Goal: Information Seeking & Learning: Learn about a topic

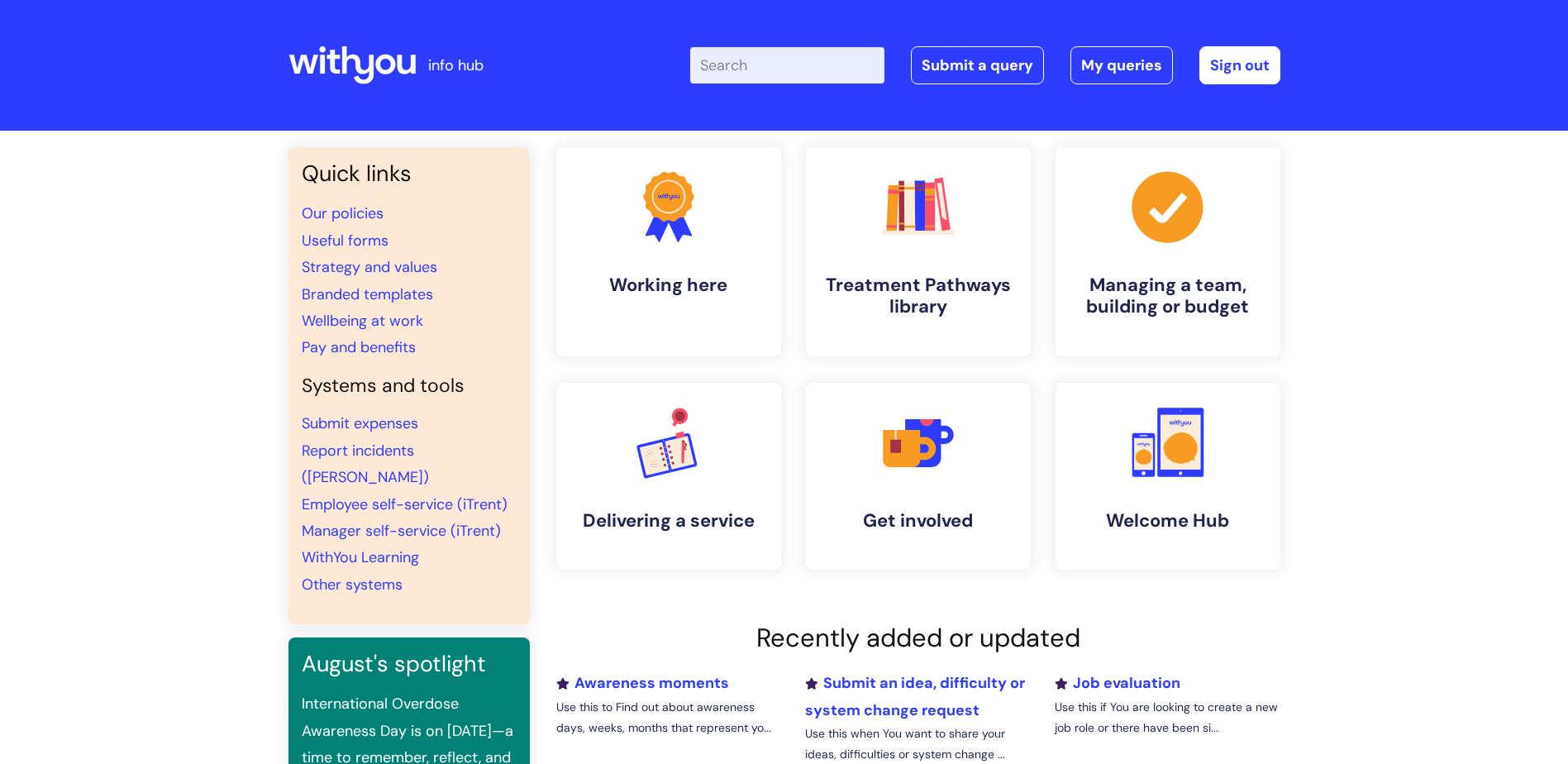
scroll to position [83, 0]
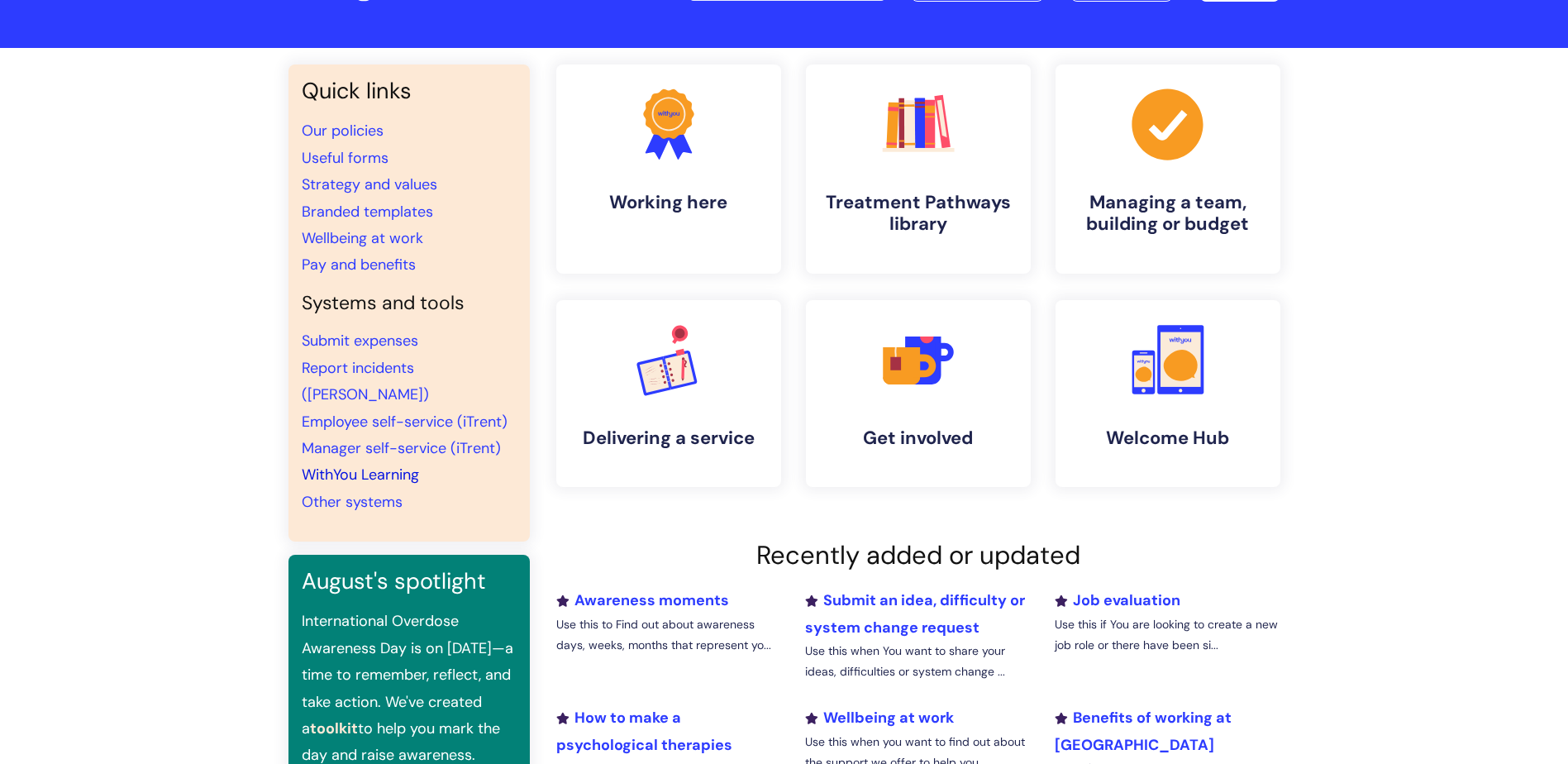
click at [377, 464] on link "WithYou Learning" at bounding box center [360, 474] width 117 height 20
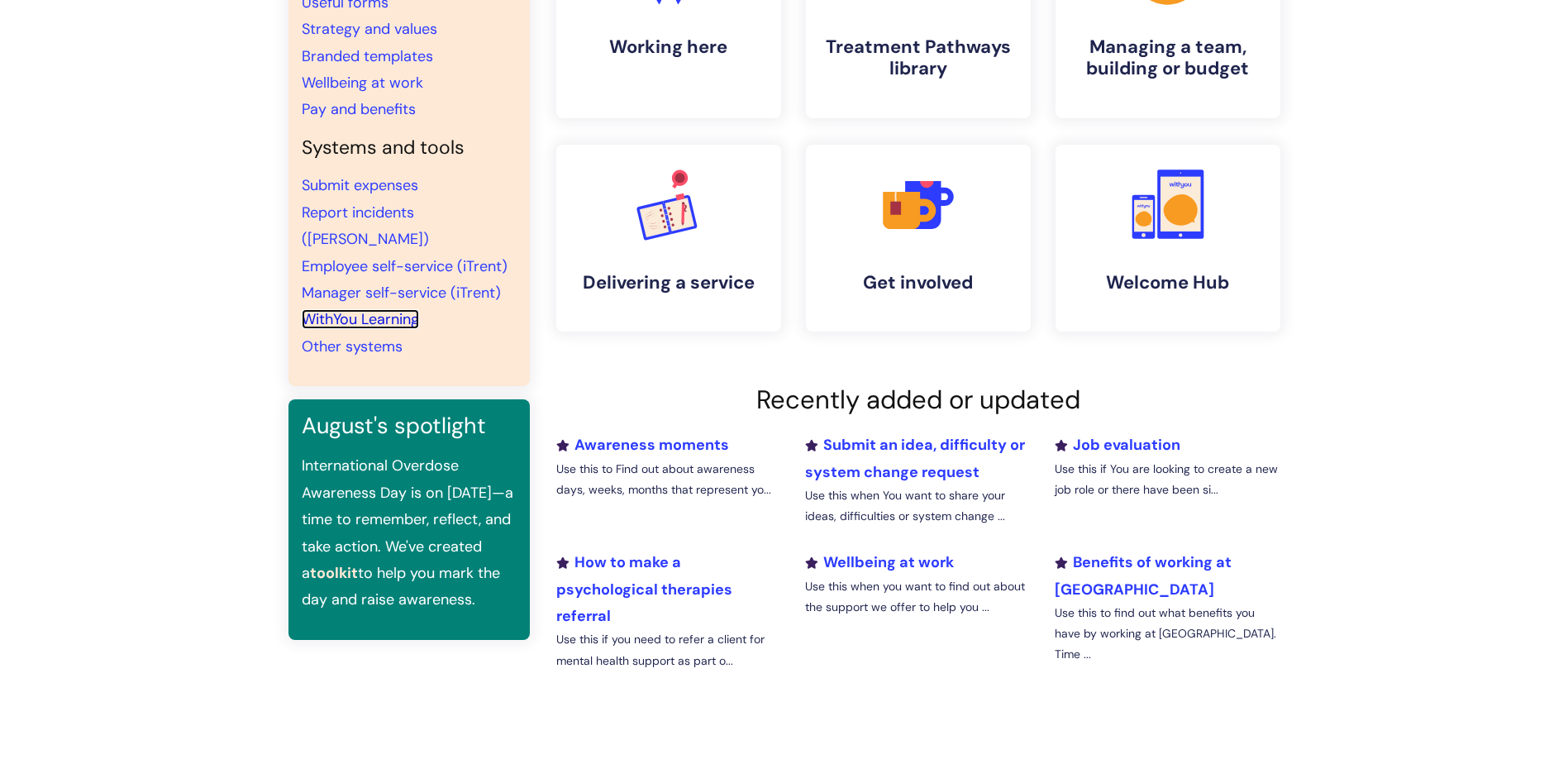
scroll to position [496, 0]
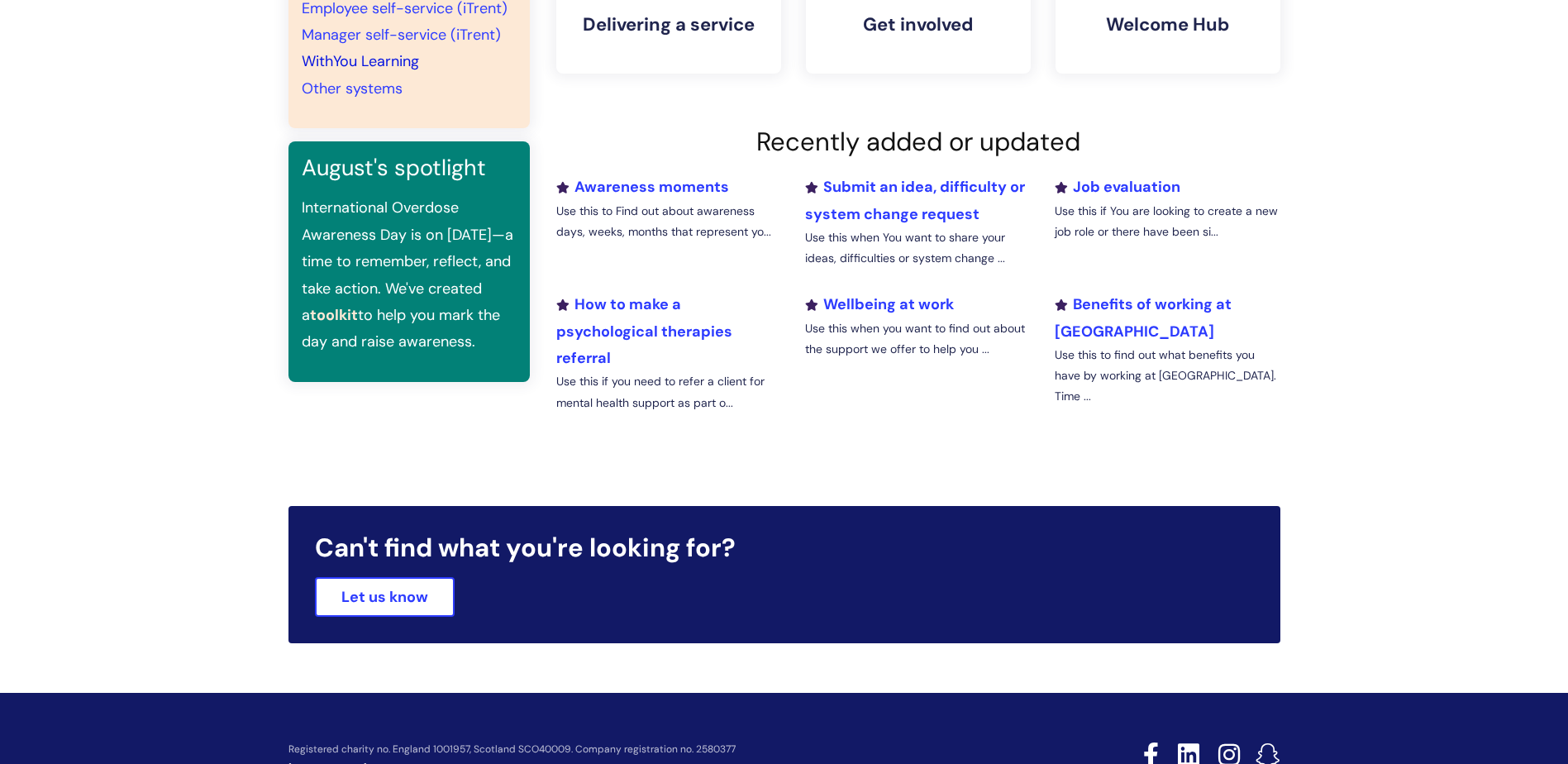
click at [413, 51] on link "WithYou Learning" at bounding box center [360, 61] width 117 height 20
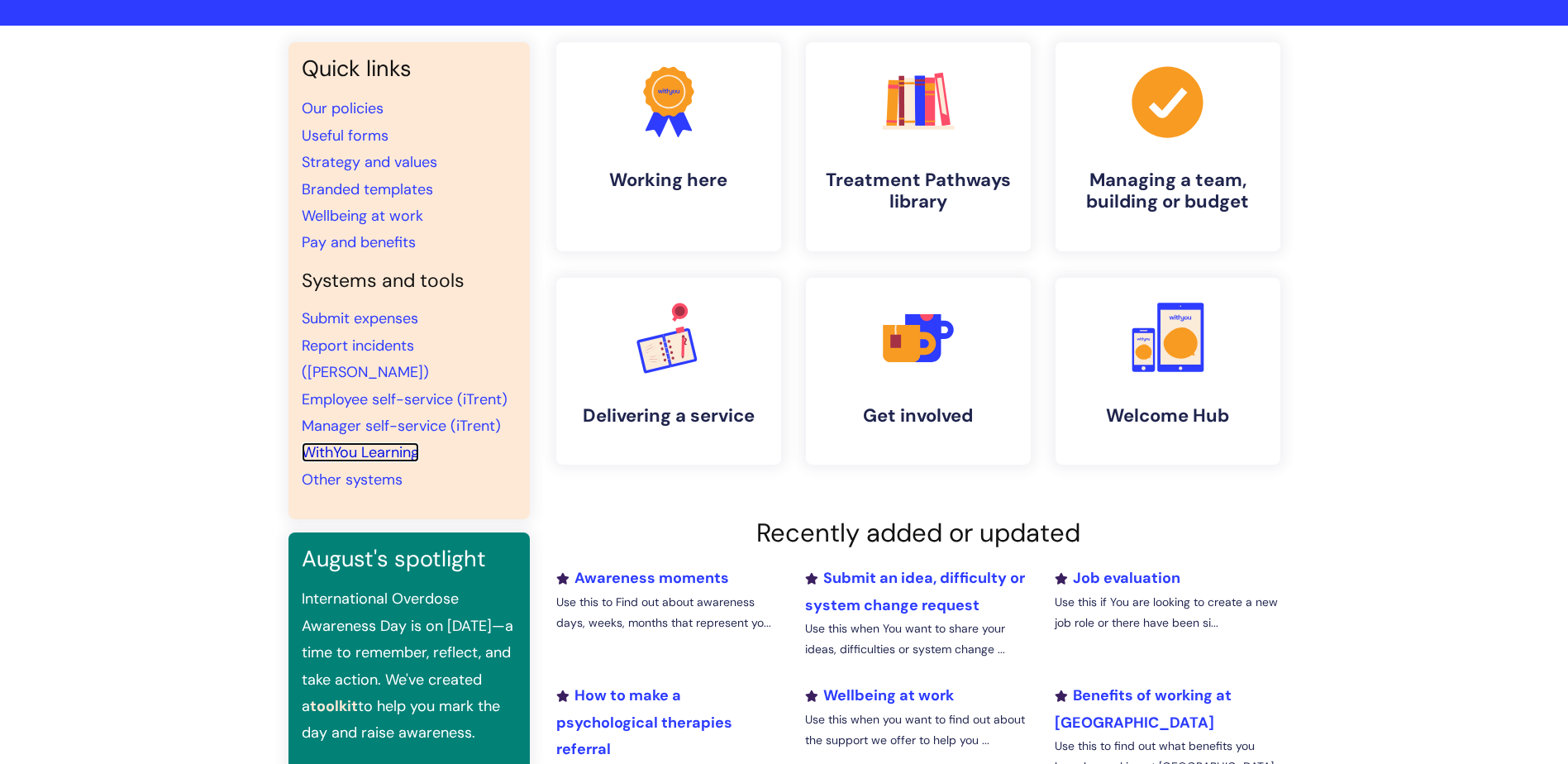
scroll to position [330, 0]
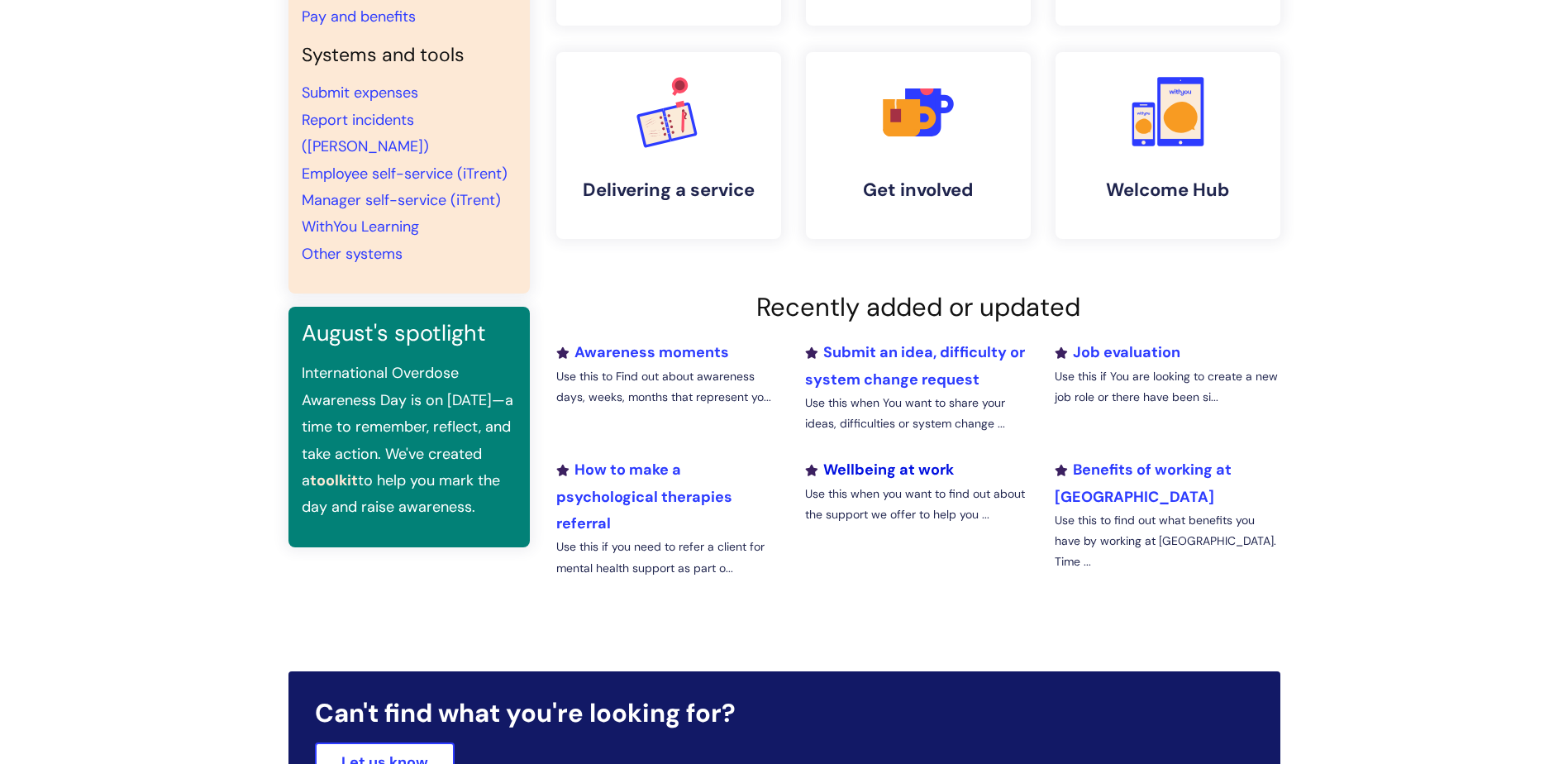
click at [935, 466] on link "Wellbeing at work" at bounding box center [879, 469] width 149 height 20
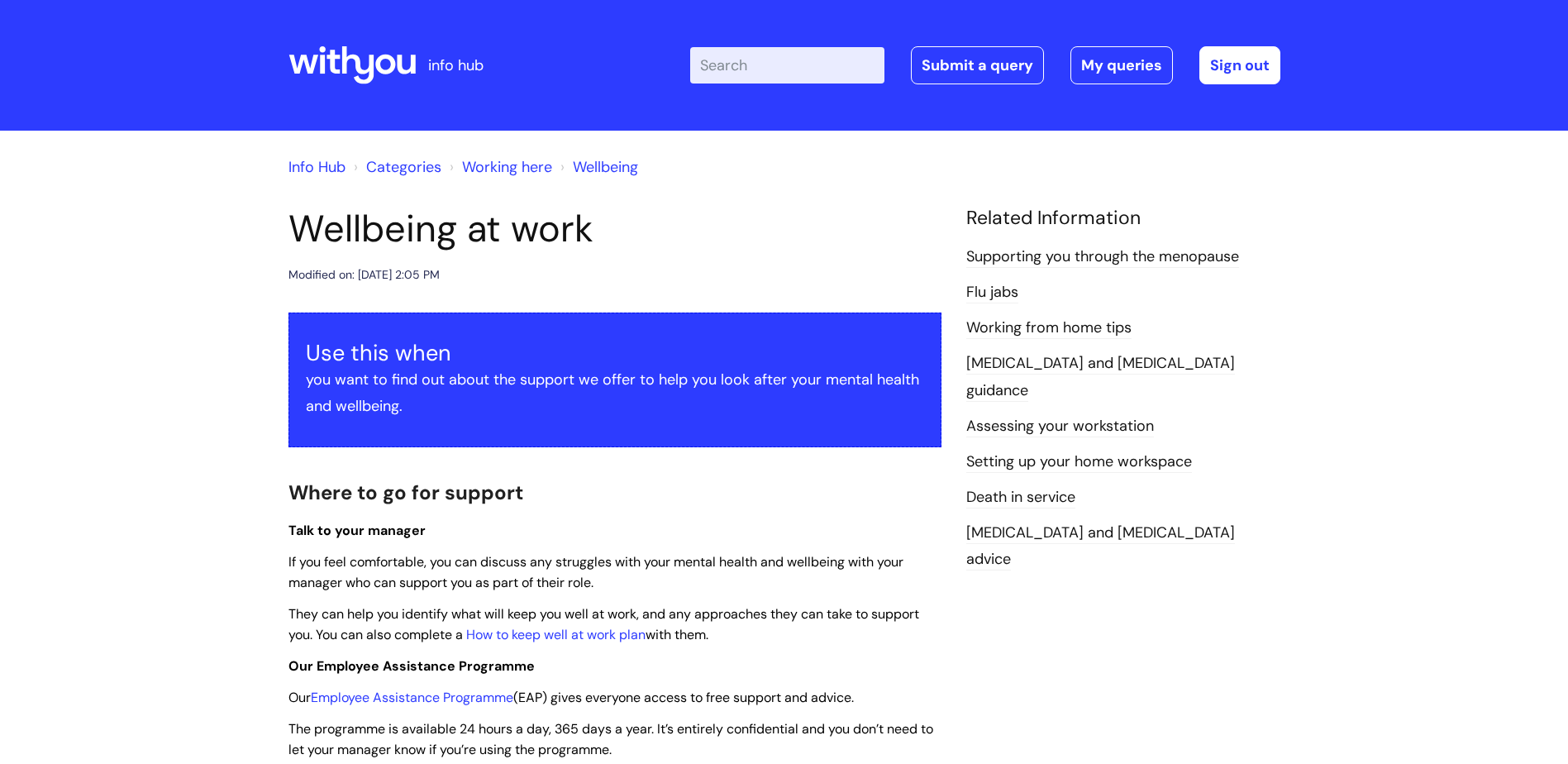
click at [1170, 252] on link "Supporting you through the menopause" at bounding box center [1102, 257] width 273 height 22
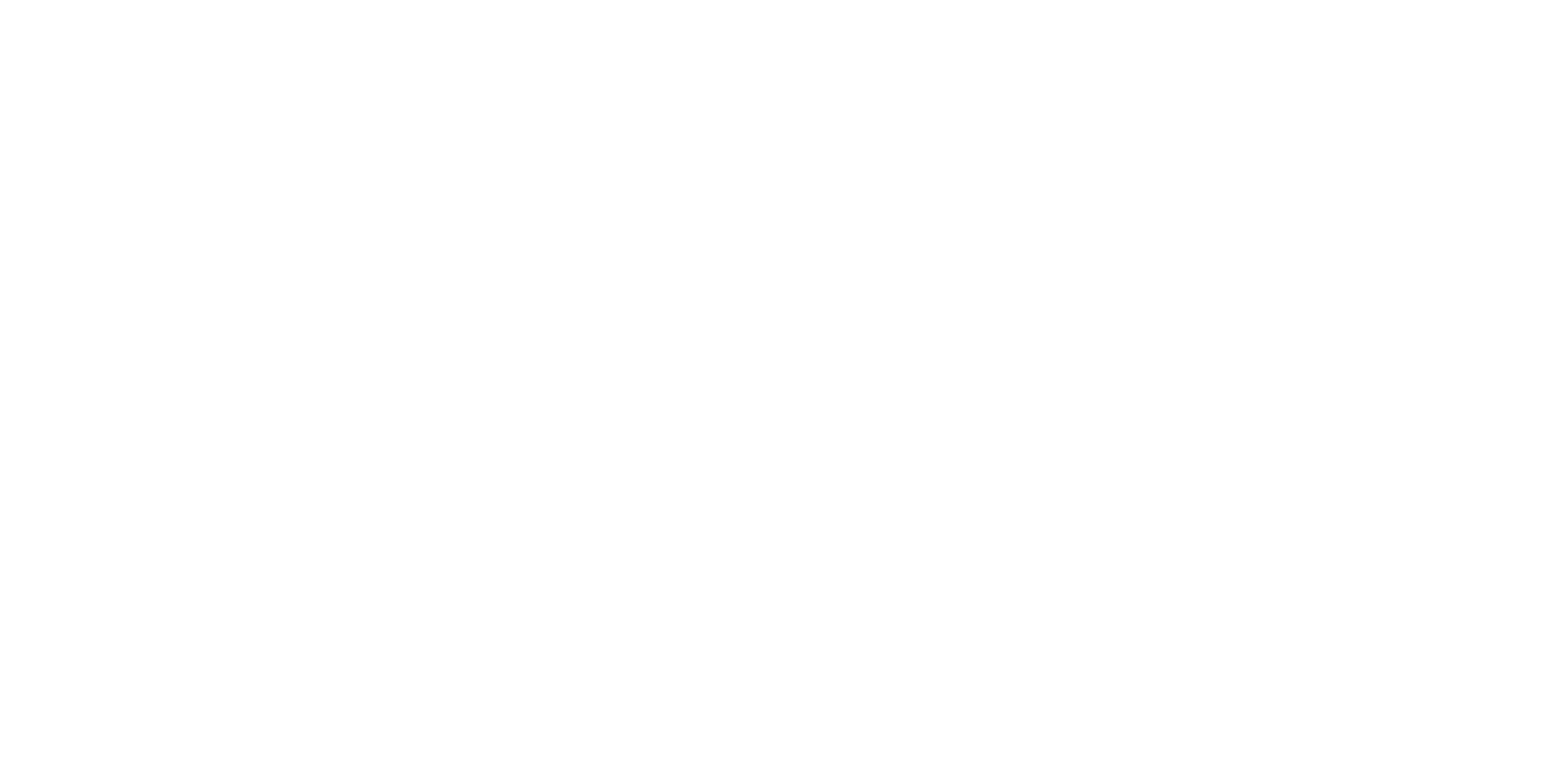
scroll to position [330, 0]
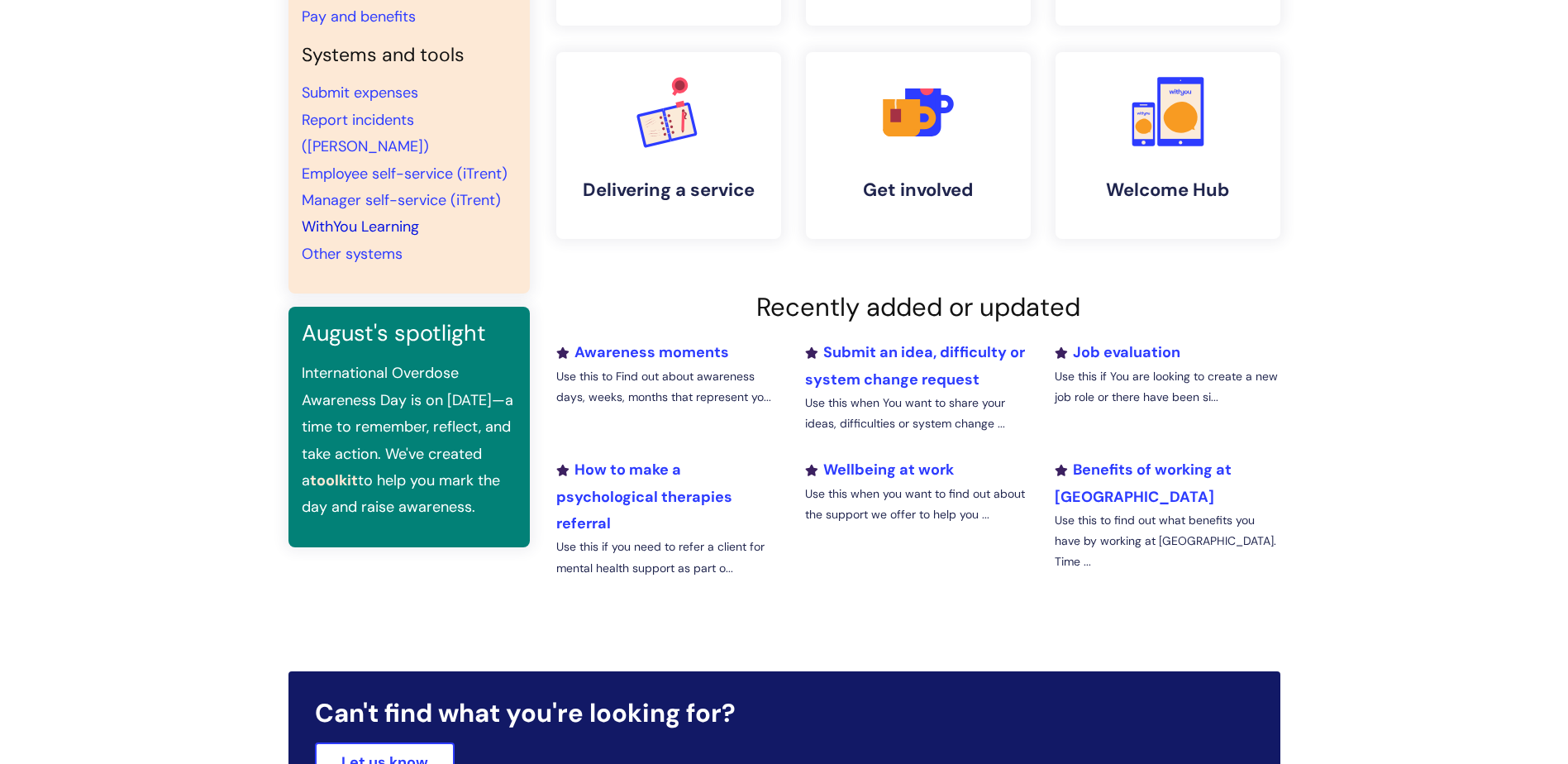
click at [391, 217] on link "WithYou Learning" at bounding box center [360, 227] width 117 height 20
